Goal: Navigation & Orientation: Find specific page/section

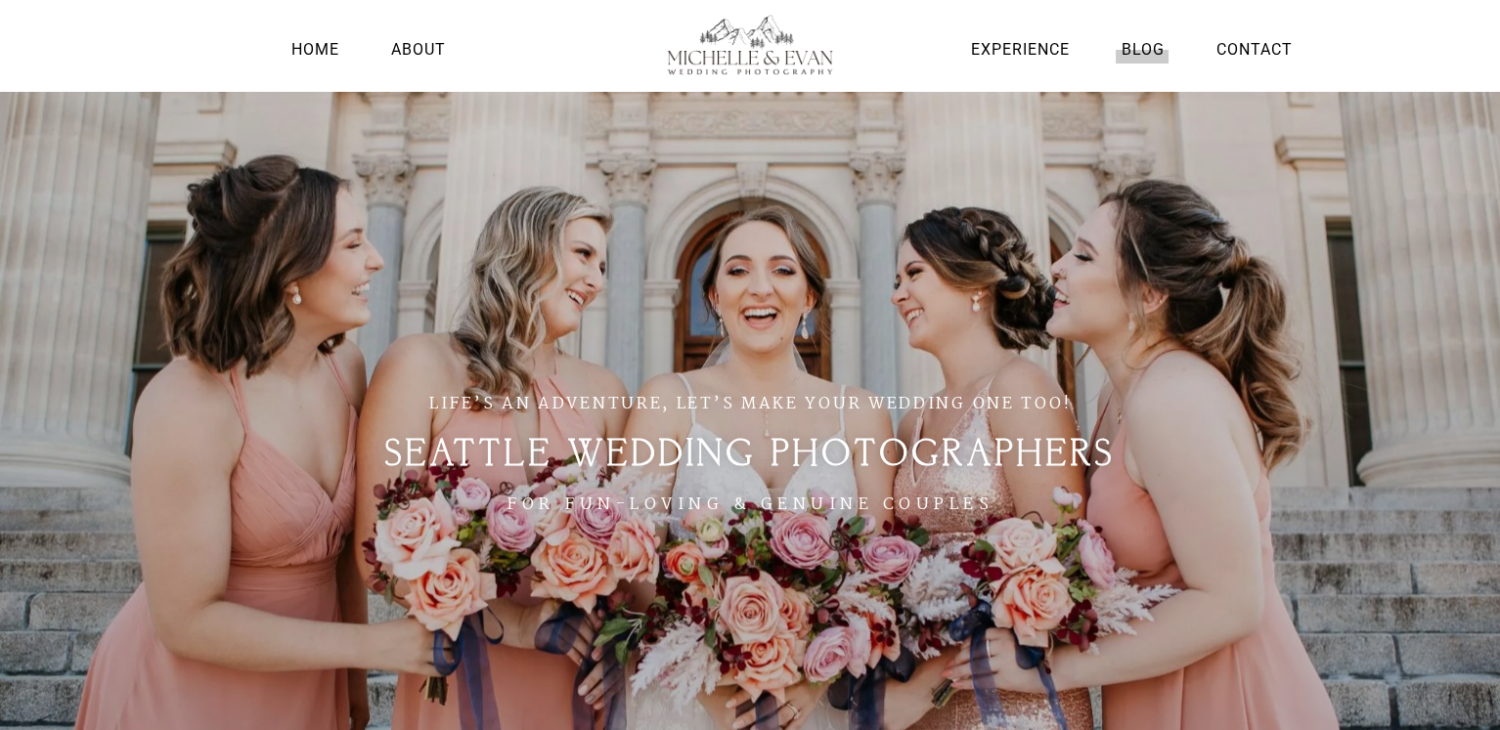
click at [1135, 47] on link "Blog" at bounding box center [1142, 49] width 53 height 26
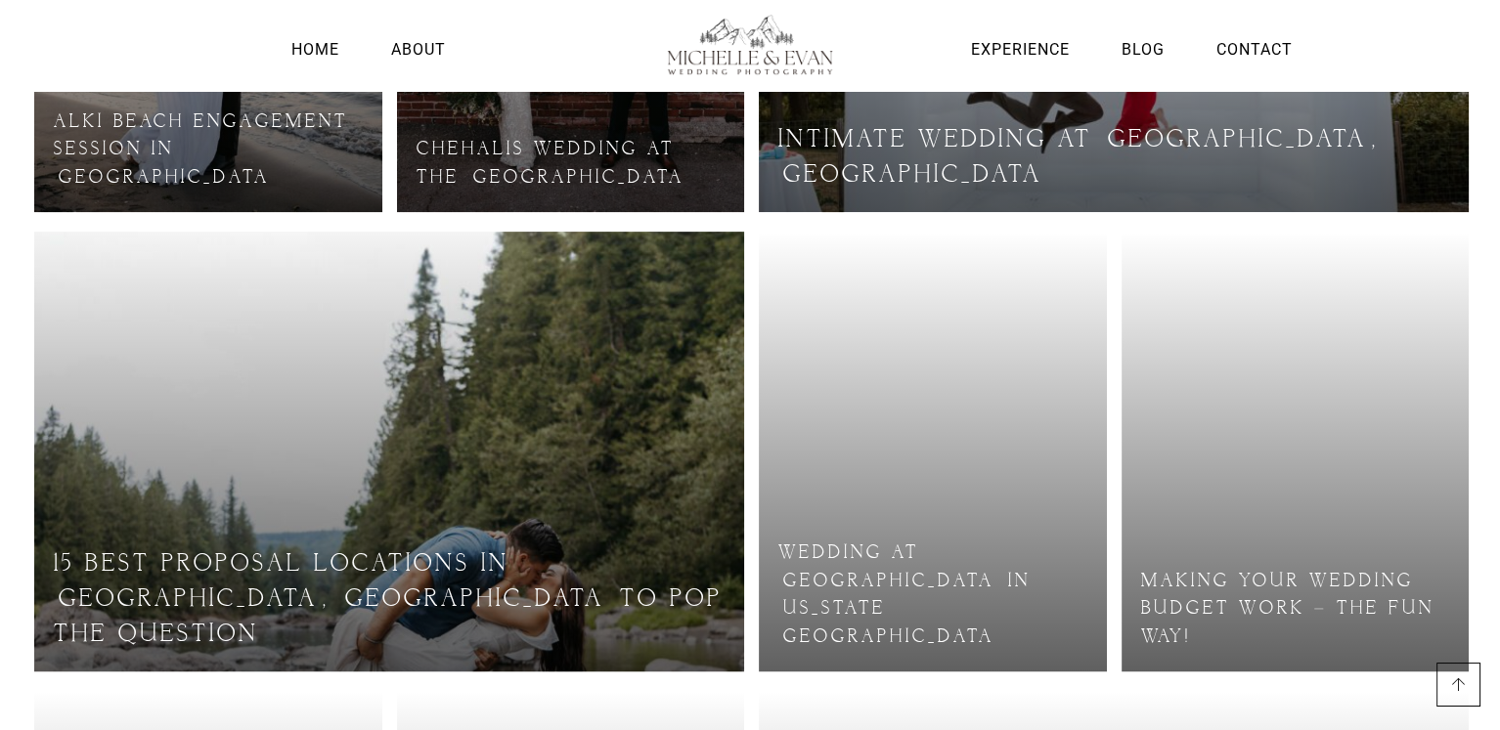
scroll to position [693, 0]
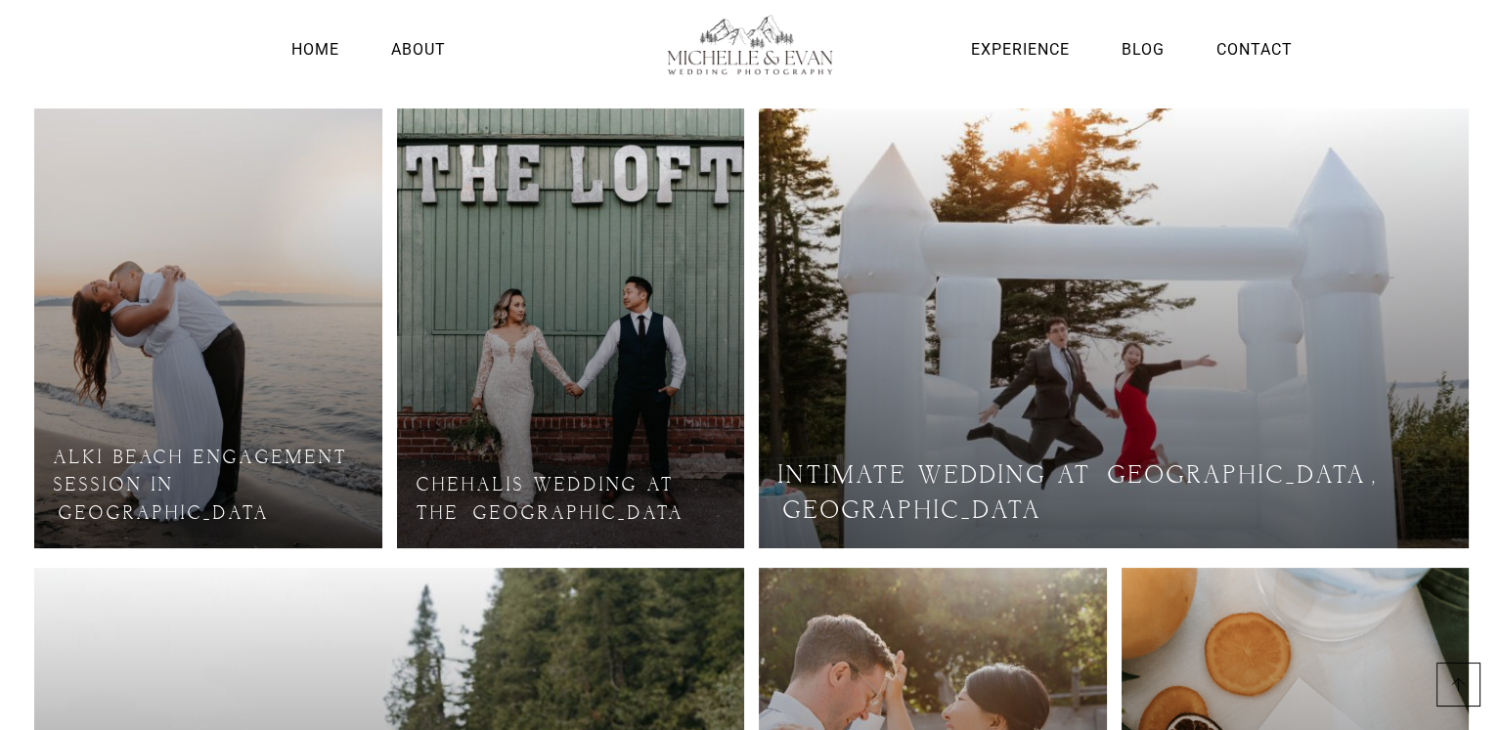
click at [184, 313] on link at bounding box center [208, 329] width 348 height 440
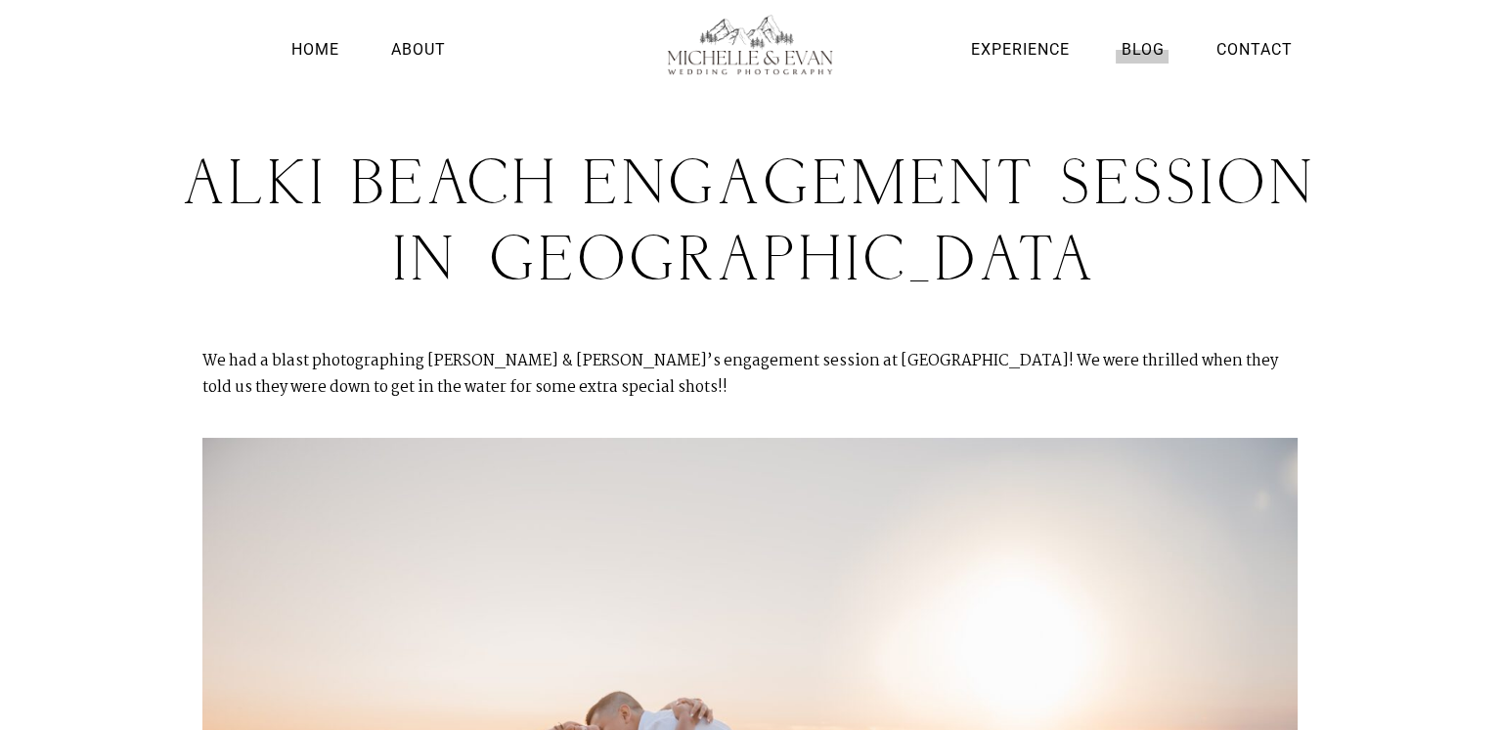
click at [1136, 59] on link "Blog" at bounding box center [1142, 49] width 53 height 26
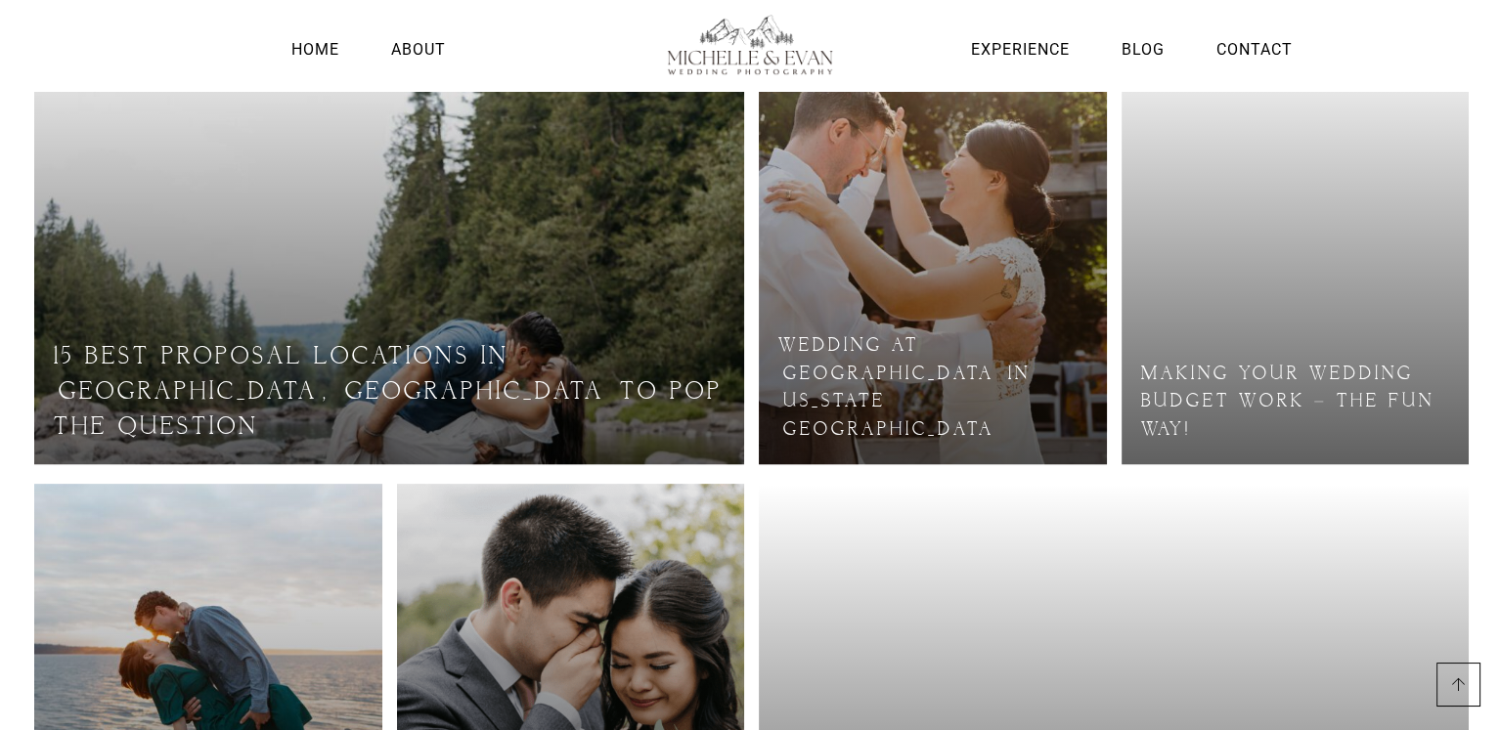
scroll to position [1235, 0]
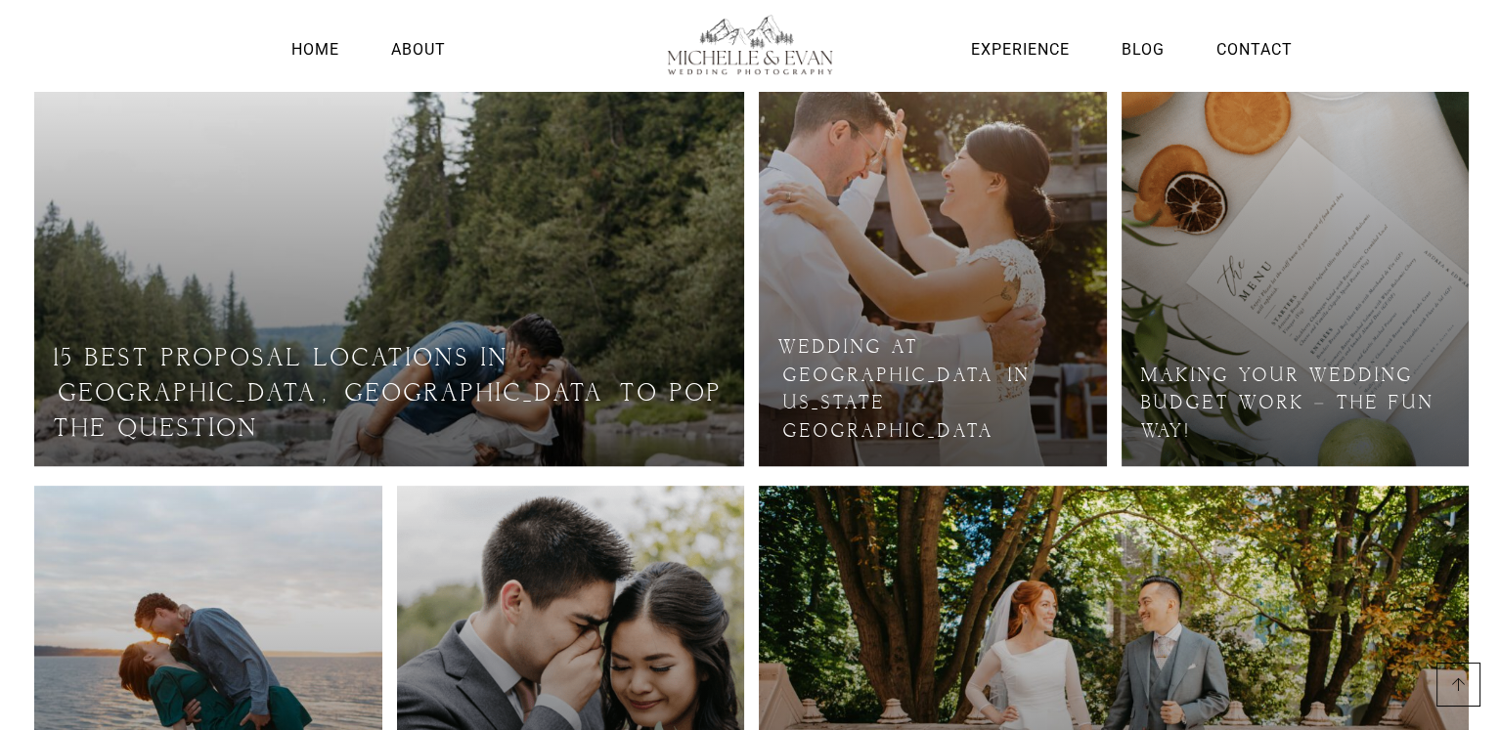
click at [410, 384] on link at bounding box center [389, 246] width 710 height 440
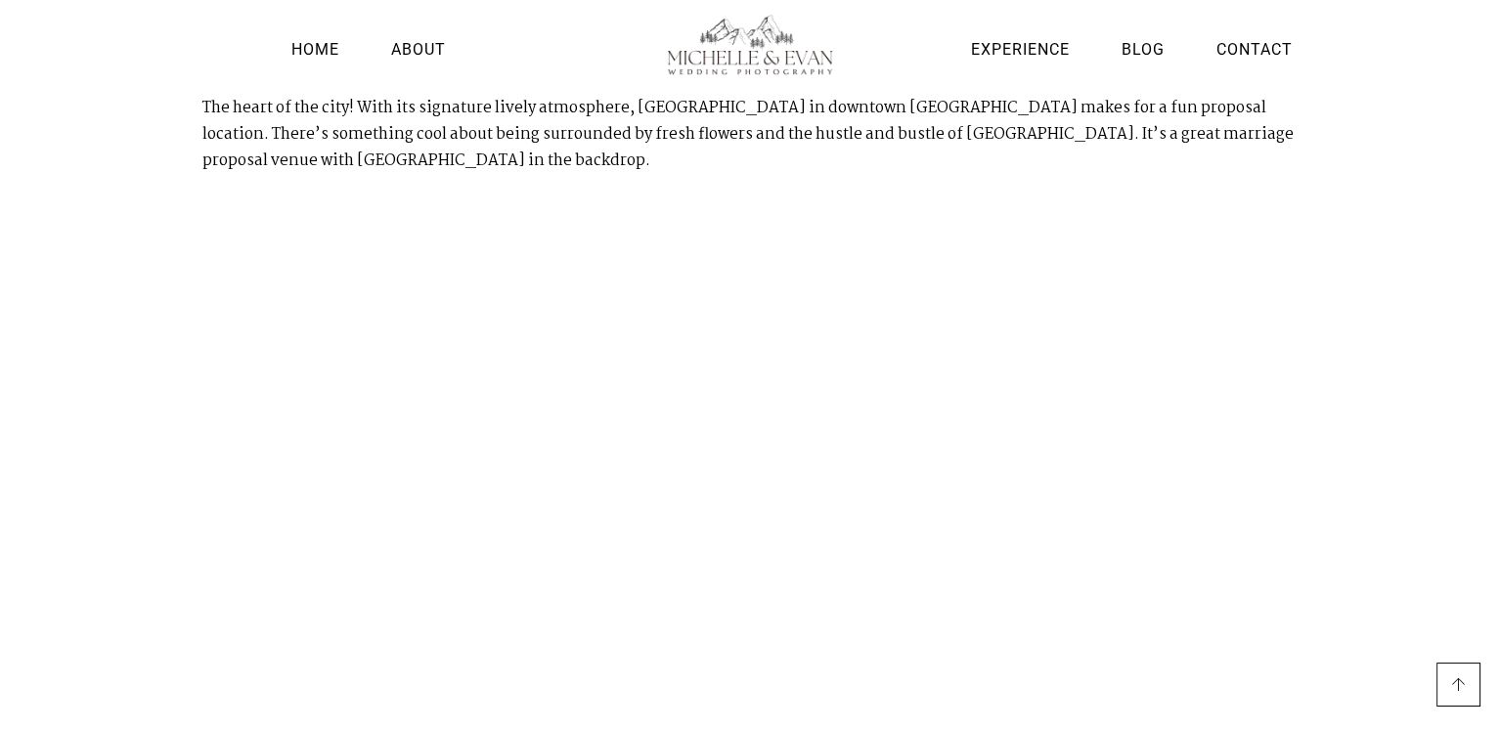
scroll to position [5769, 0]
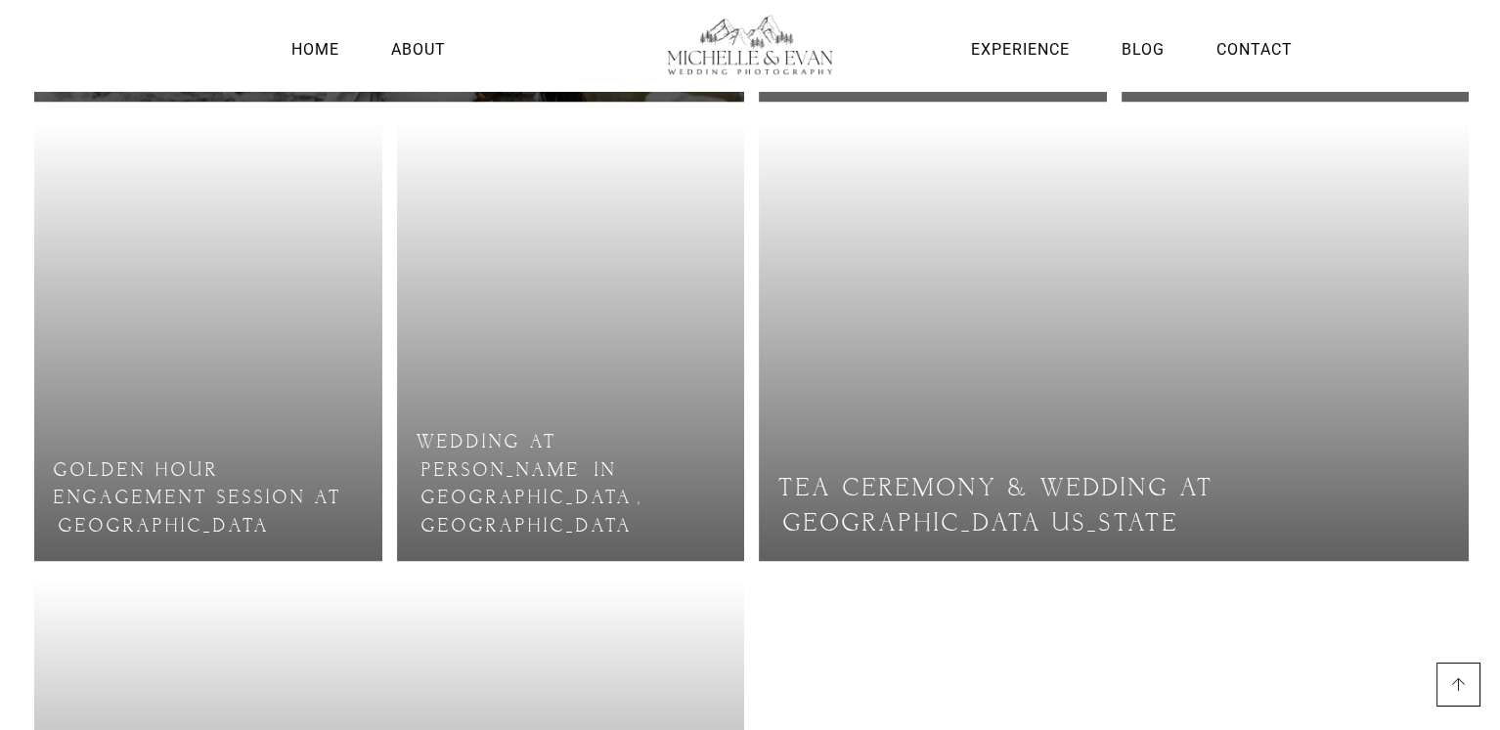
scroll to position [1601, 0]
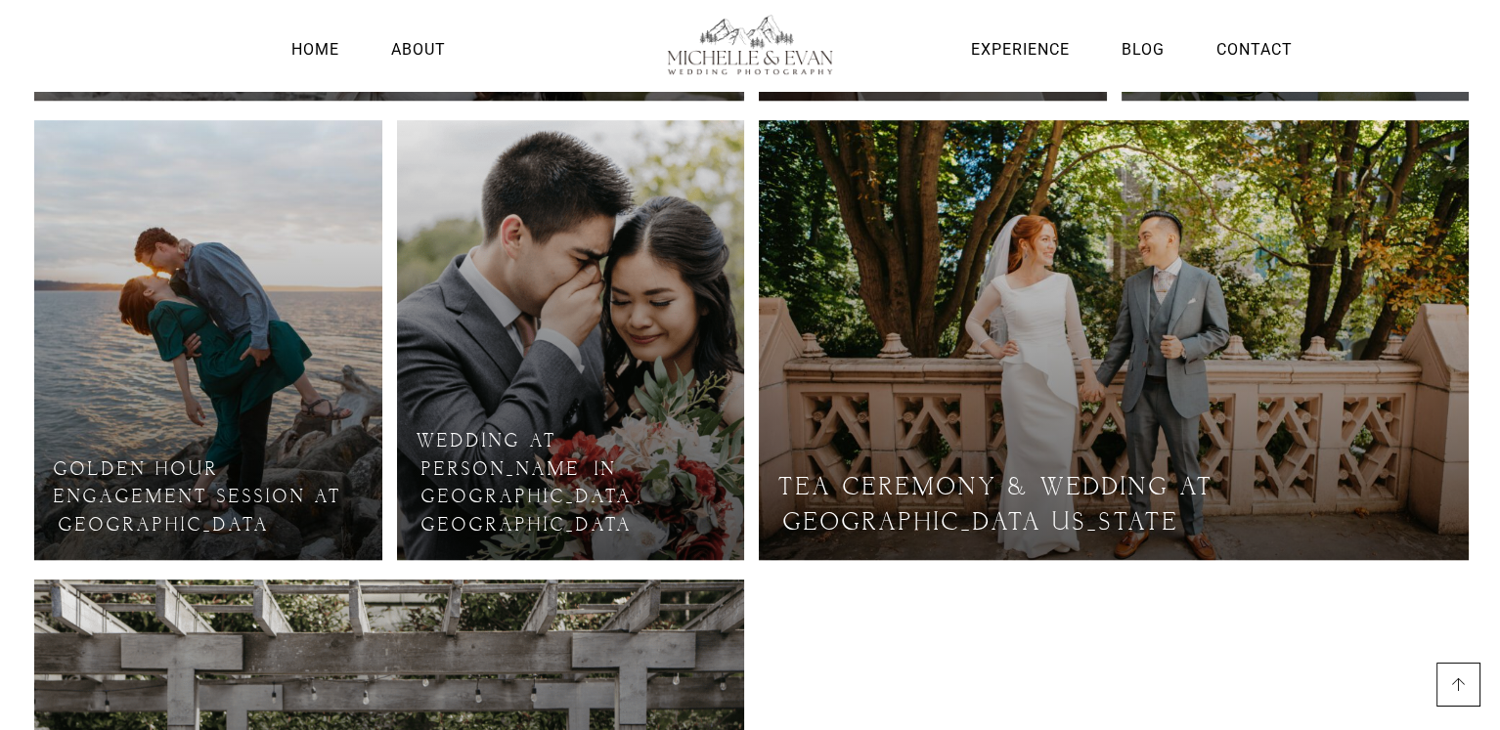
click at [138, 367] on link at bounding box center [208, 340] width 348 height 440
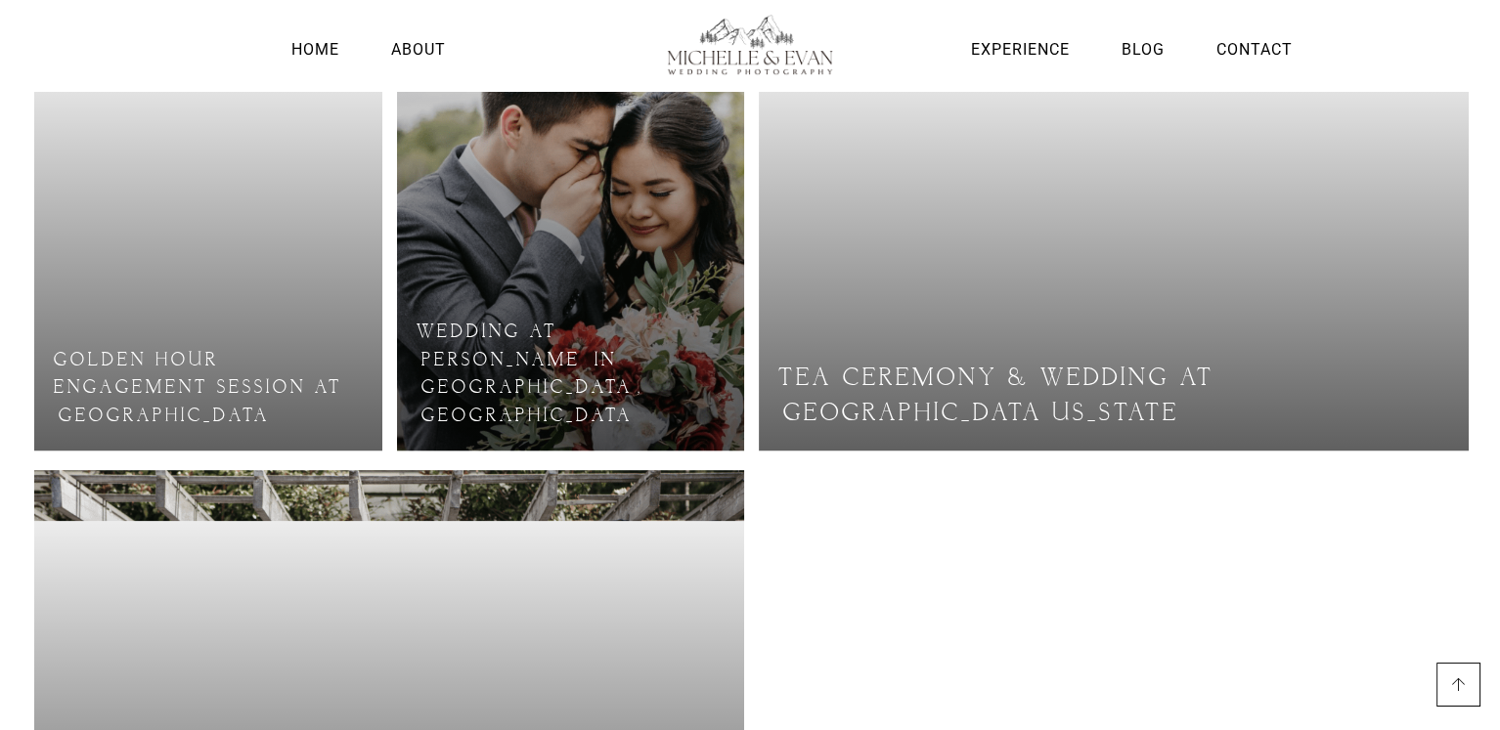
scroll to position [1714, 0]
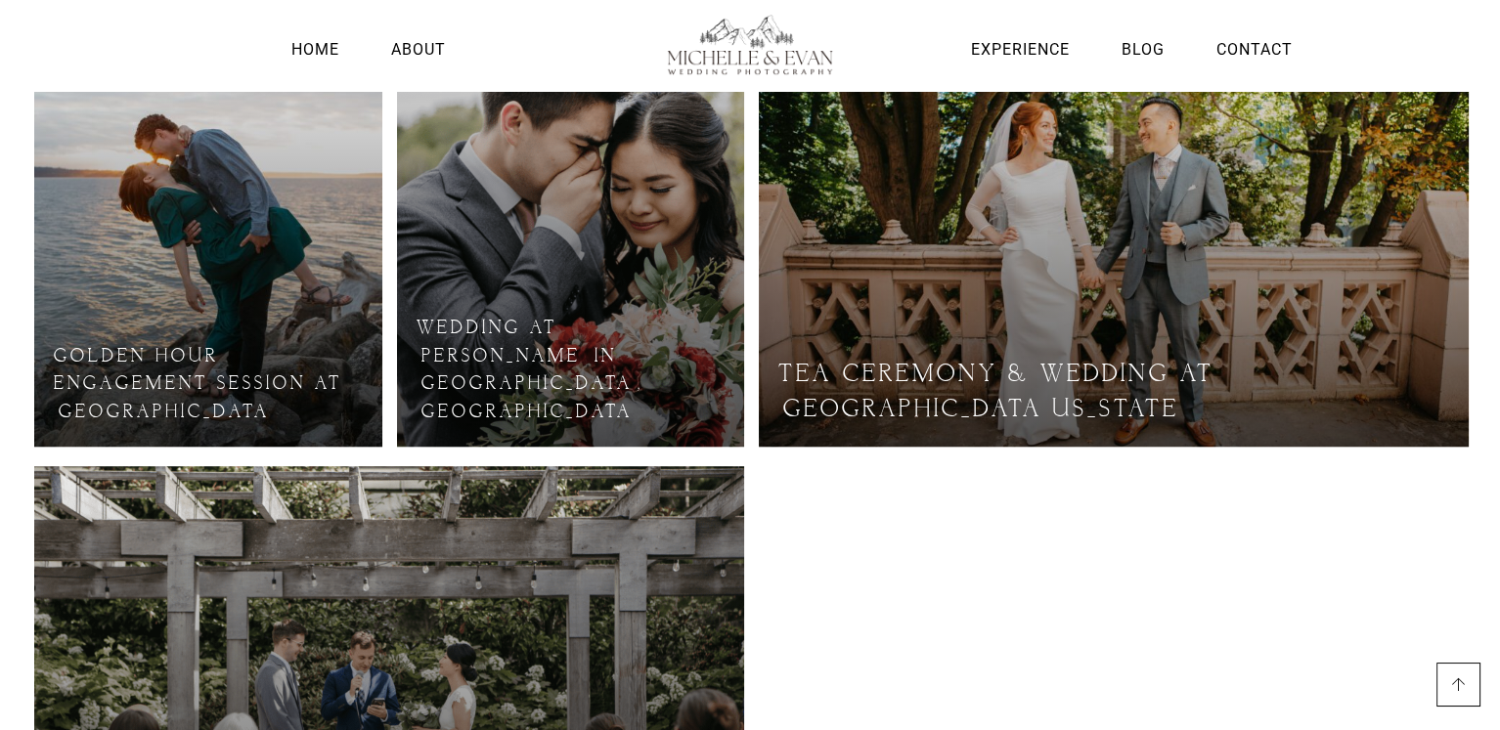
click at [1078, 199] on link at bounding box center [1114, 227] width 710 height 440
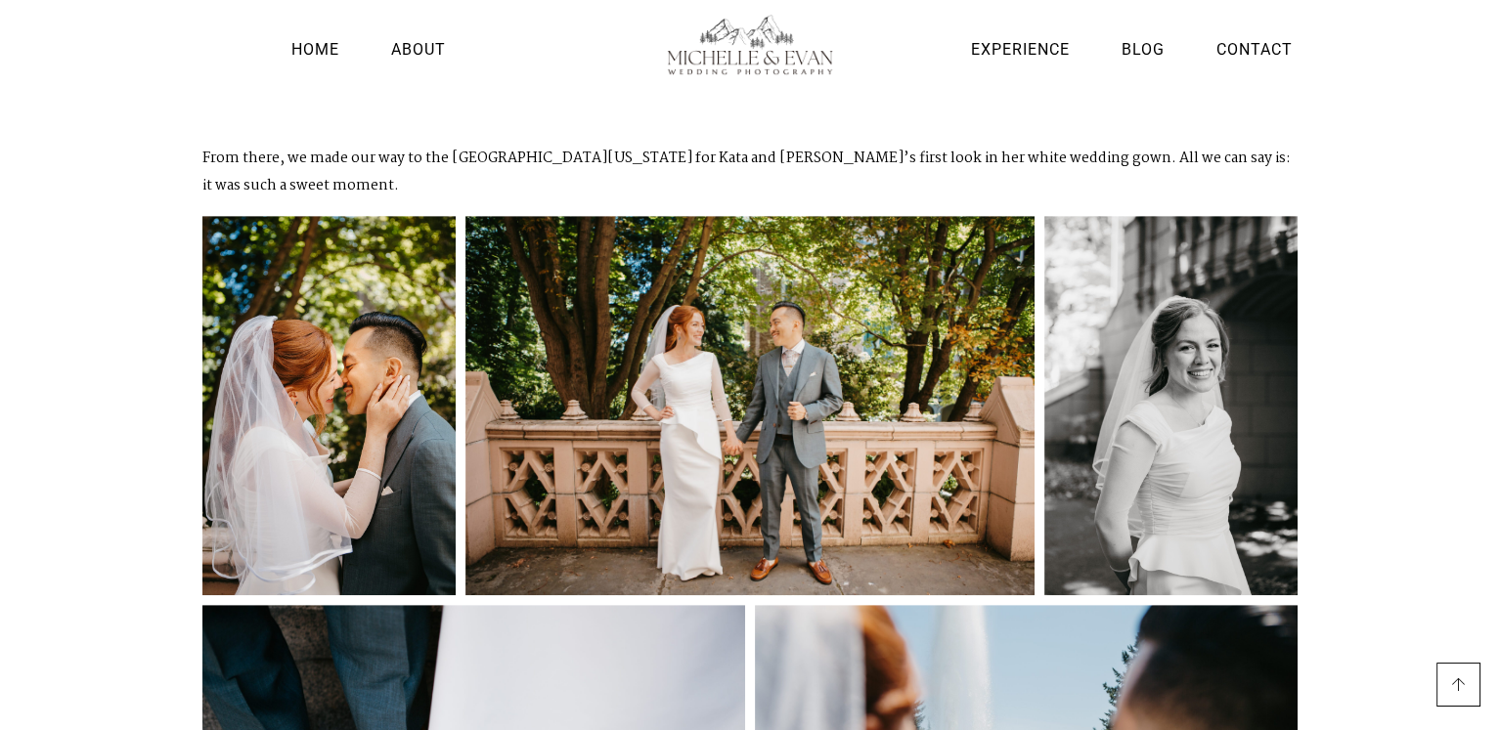
scroll to position [1499, 0]
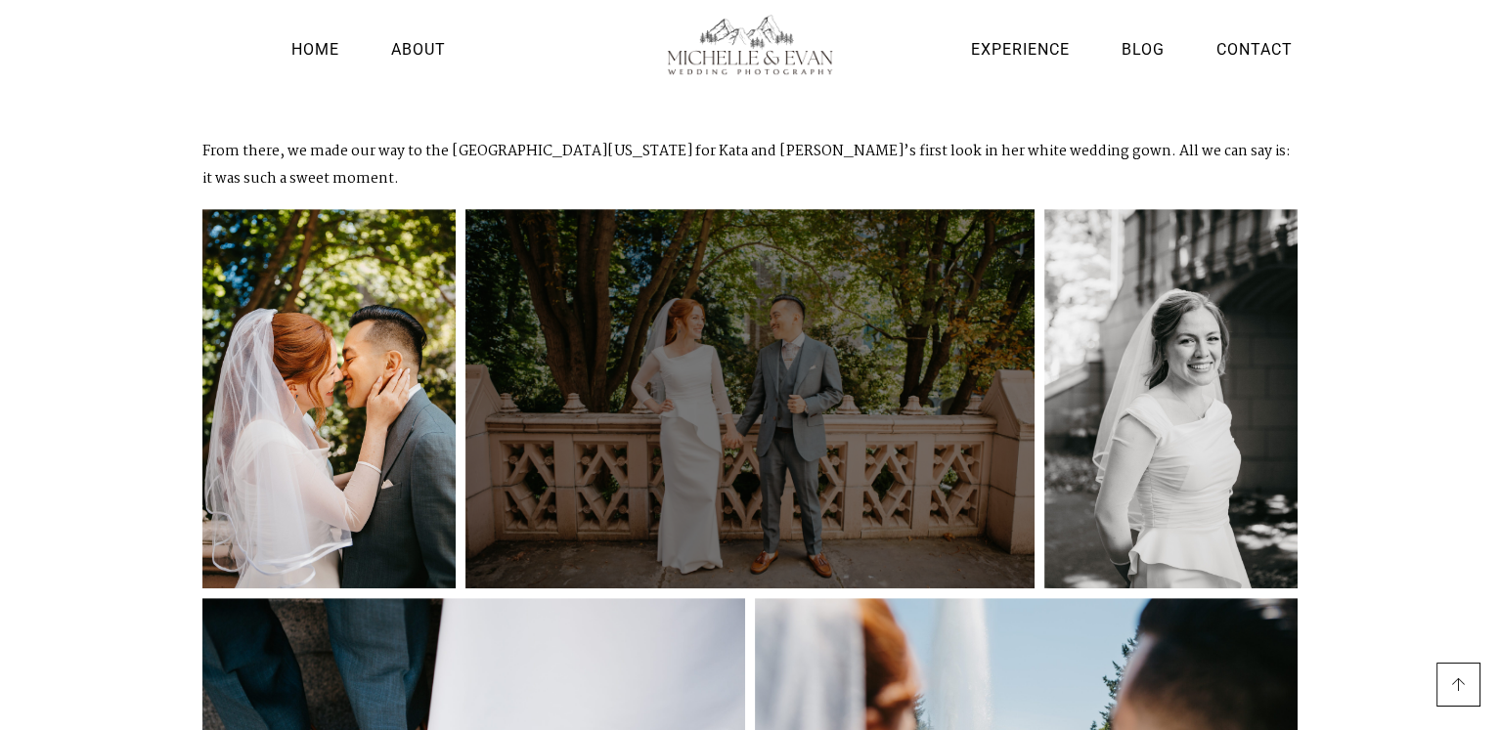
click at [774, 269] on div at bounding box center [749, 398] width 569 height 379
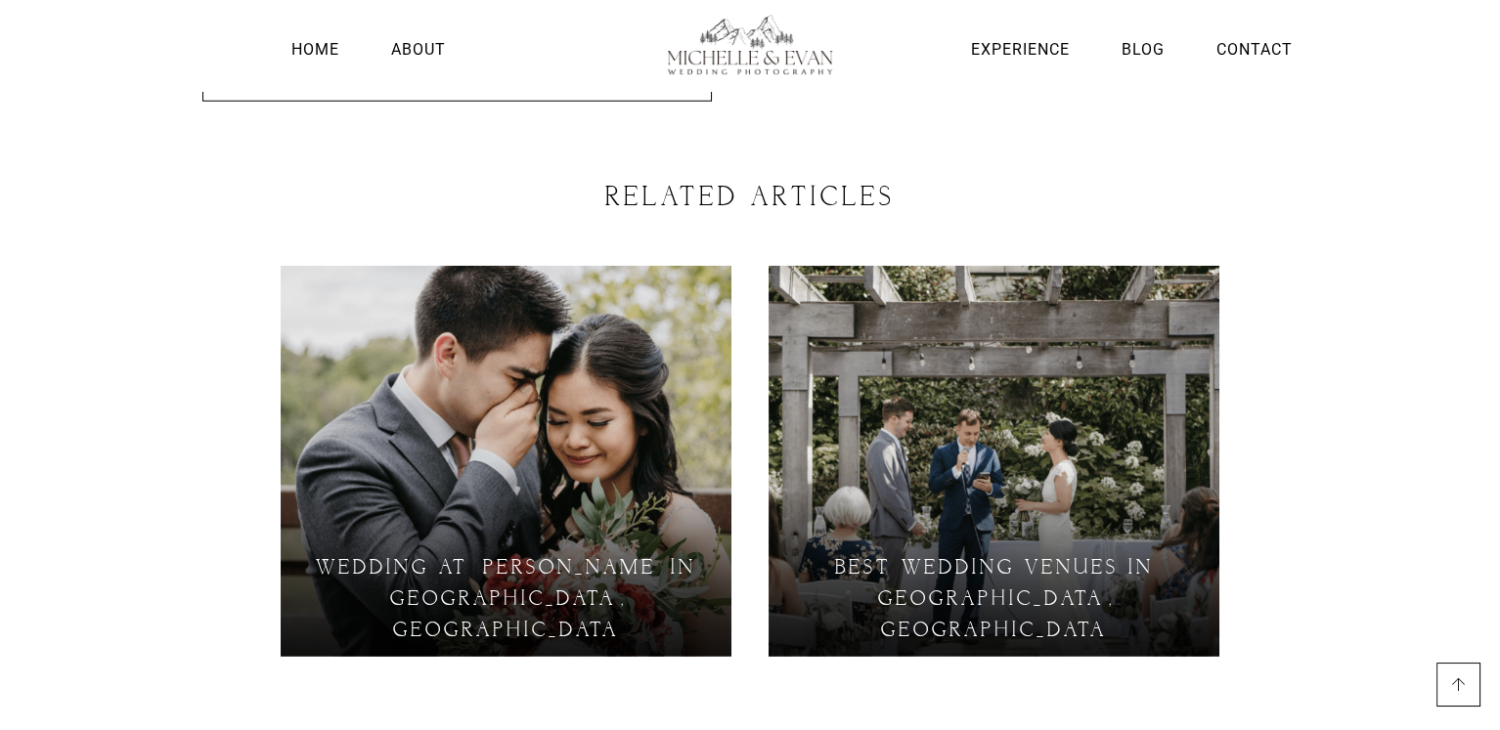
scroll to position [8763, 0]
